Goal: Task Accomplishment & Management: Manage account settings

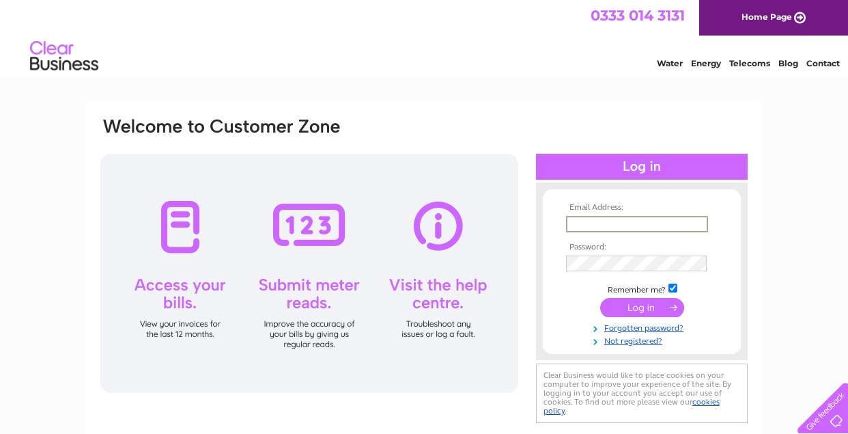
type input "mermaidcleethorpes@hotmail.com"
click at [642, 306] on input "submit" at bounding box center [642, 307] width 84 height 19
click at [652, 299] on input "submit" at bounding box center [642, 307] width 84 height 19
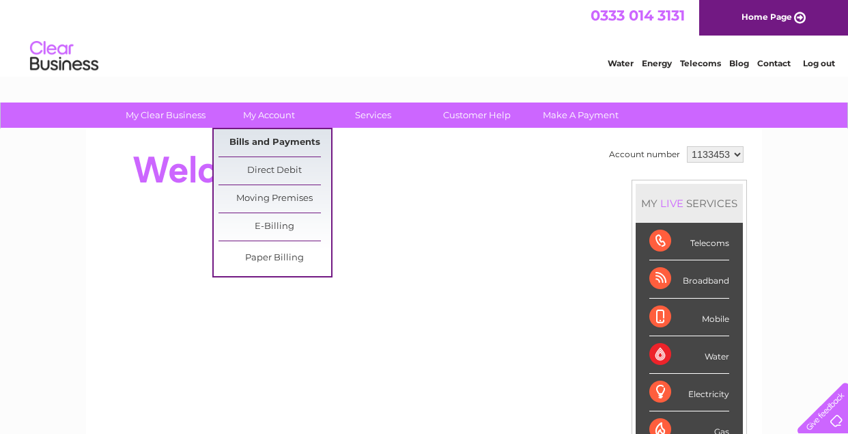
click at [283, 143] on link "Bills and Payments" at bounding box center [275, 142] width 113 height 27
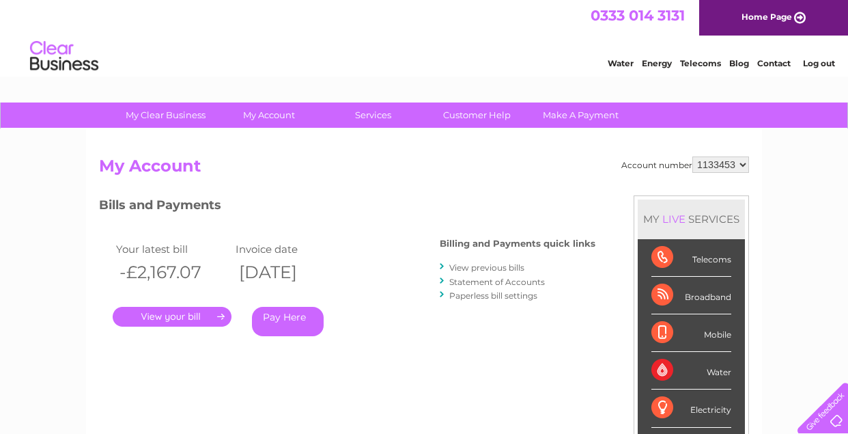
click at [191, 312] on link "." at bounding box center [172, 317] width 119 height 20
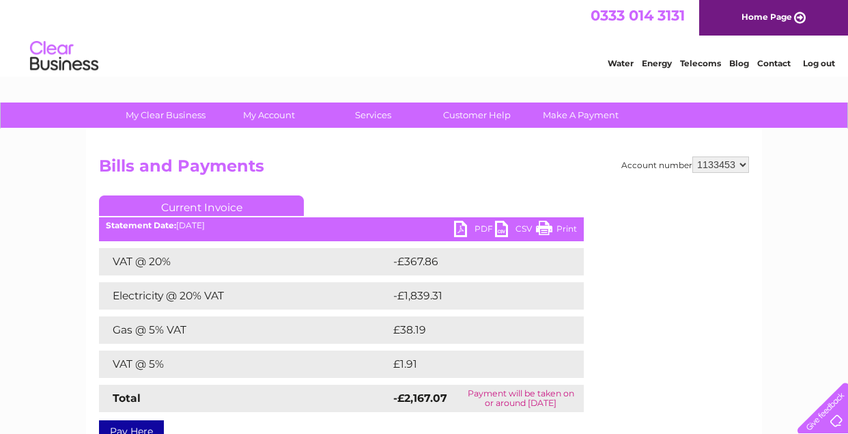
click at [471, 227] on link "PDF" at bounding box center [474, 231] width 41 height 20
click at [544, 197] on ul "Current Invoice" at bounding box center [341, 207] width 485 height 25
click at [589, 80] on html "0333 014 3131 Home Page Water Energy Telecoms Blog Contact Log out" at bounding box center [424, 40] width 848 height 80
click at [822, 61] on link "Log out" at bounding box center [819, 63] width 32 height 10
